Goal: Task Accomplishment & Management: Manage account settings

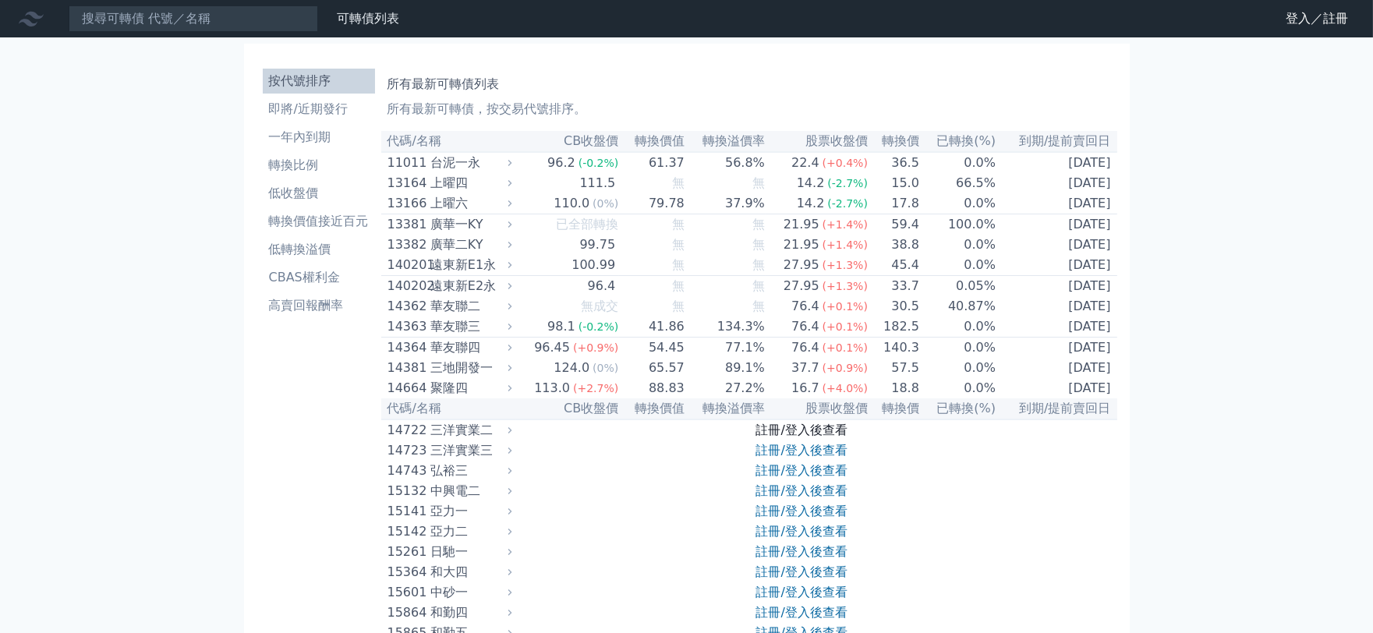
click at [827, 438] on link "註冊/登入後查看" at bounding box center [802, 430] width 91 height 15
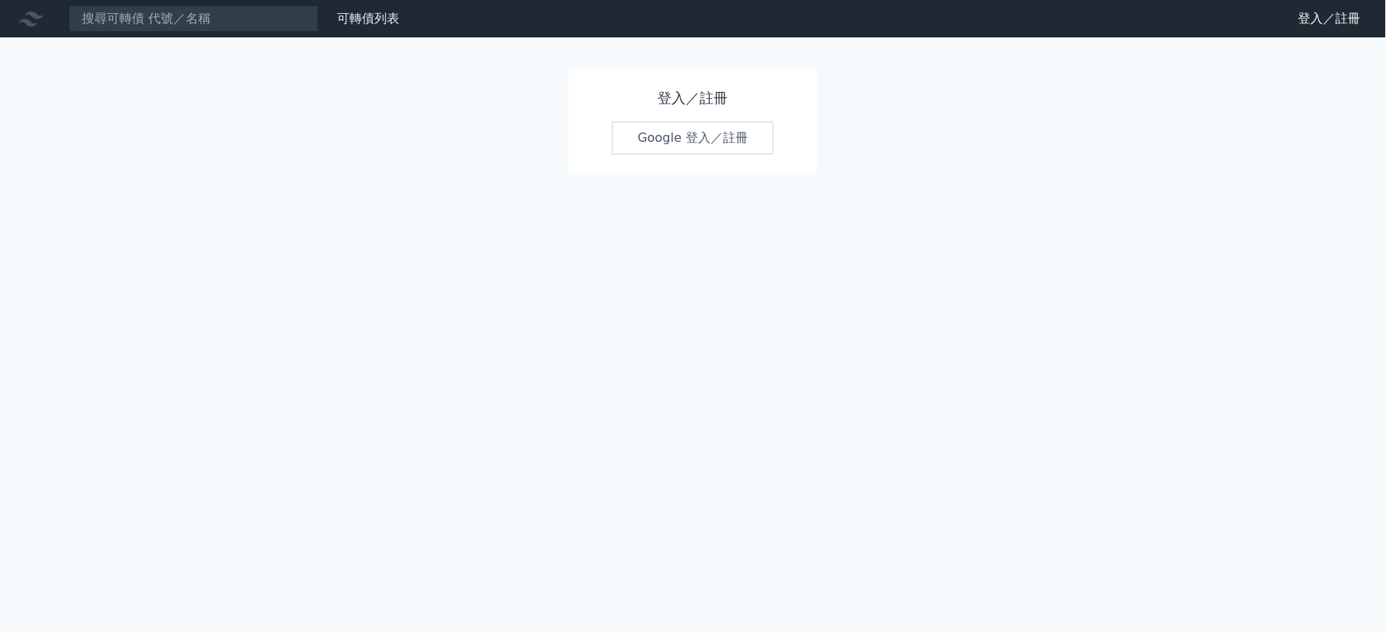
click at [694, 141] on link "Google 登入／註冊" at bounding box center [693, 138] width 162 height 33
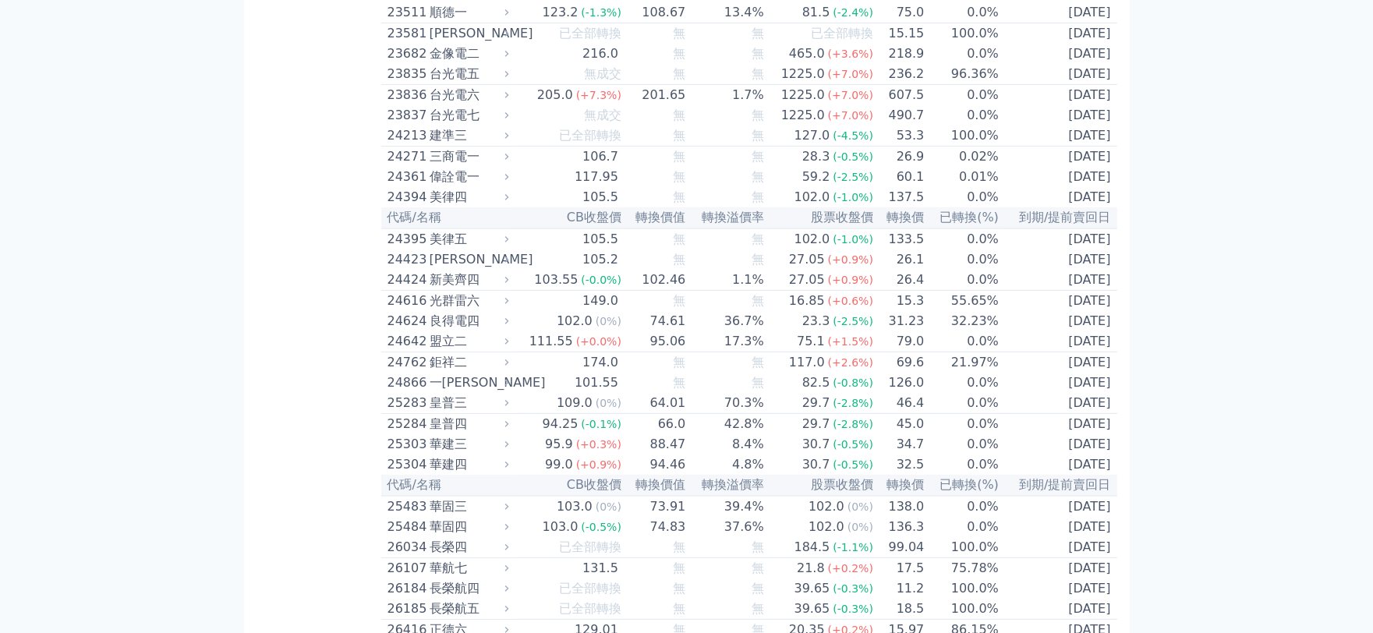
scroll to position [1560, 0]
